Goal: Find contact information: Obtain details needed to contact an individual or organization

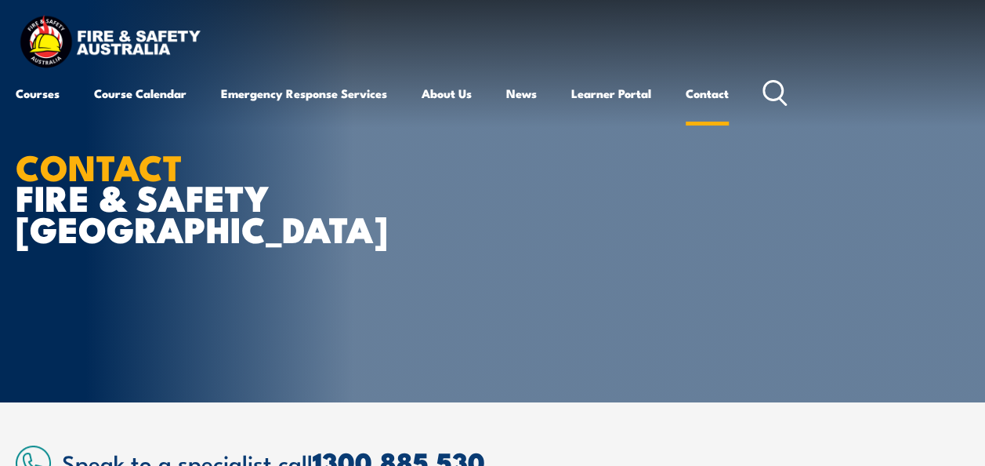
click at [717, 89] on link "Contact" at bounding box center [707, 93] width 43 height 38
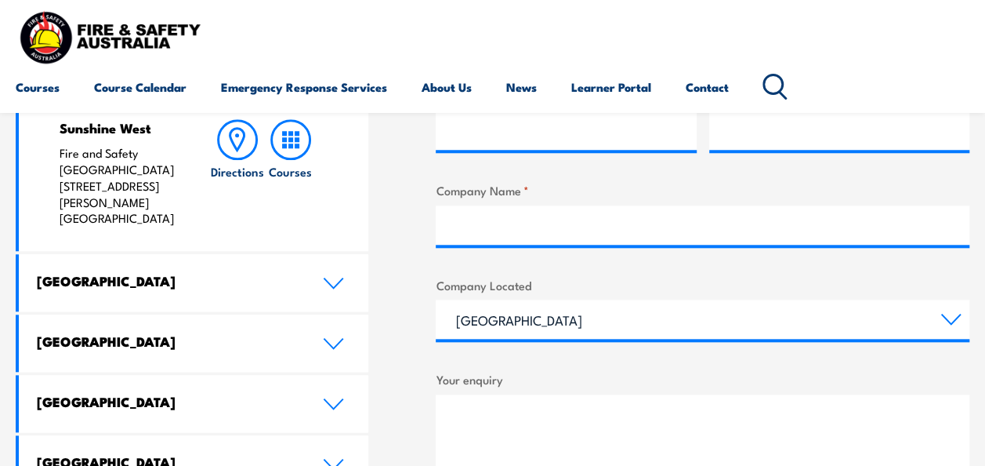
scroll to position [688, 0]
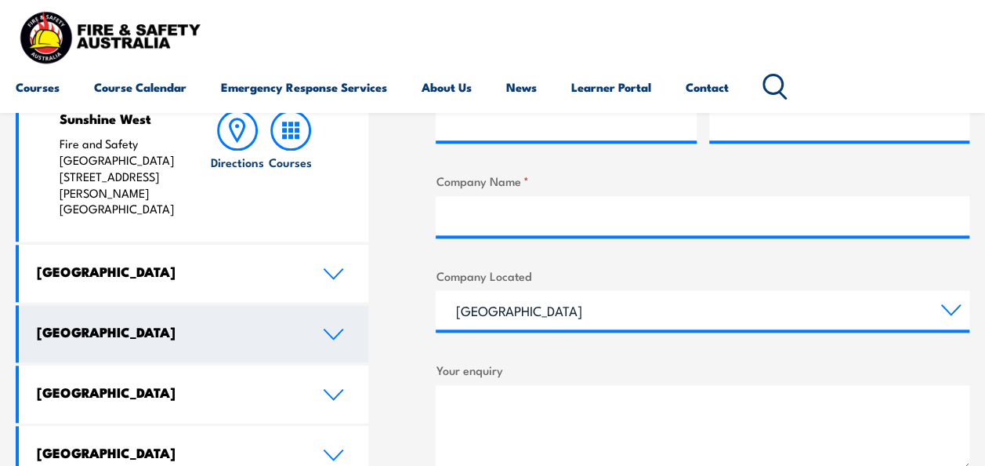
click at [325, 328] on icon at bounding box center [333, 334] width 21 height 13
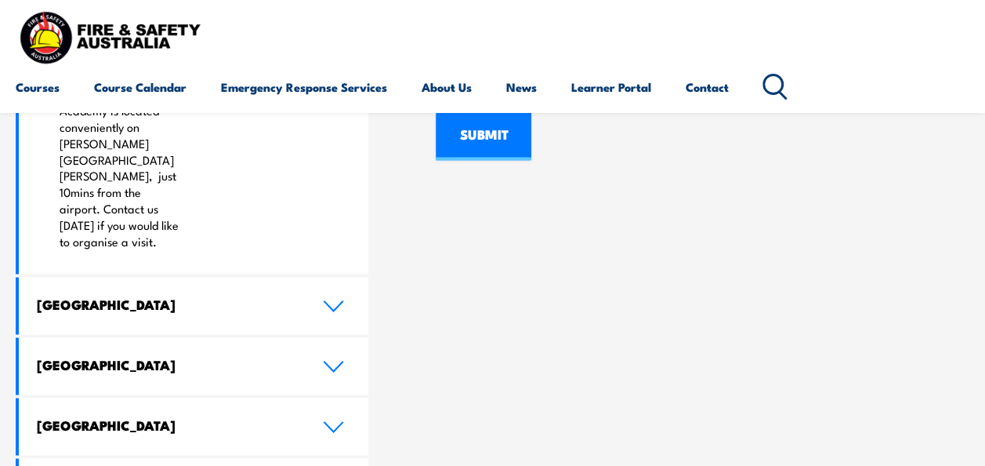
scroll to position [1183, 0]
